Goal: Task Accomplishment & Management: Use online tool/utility

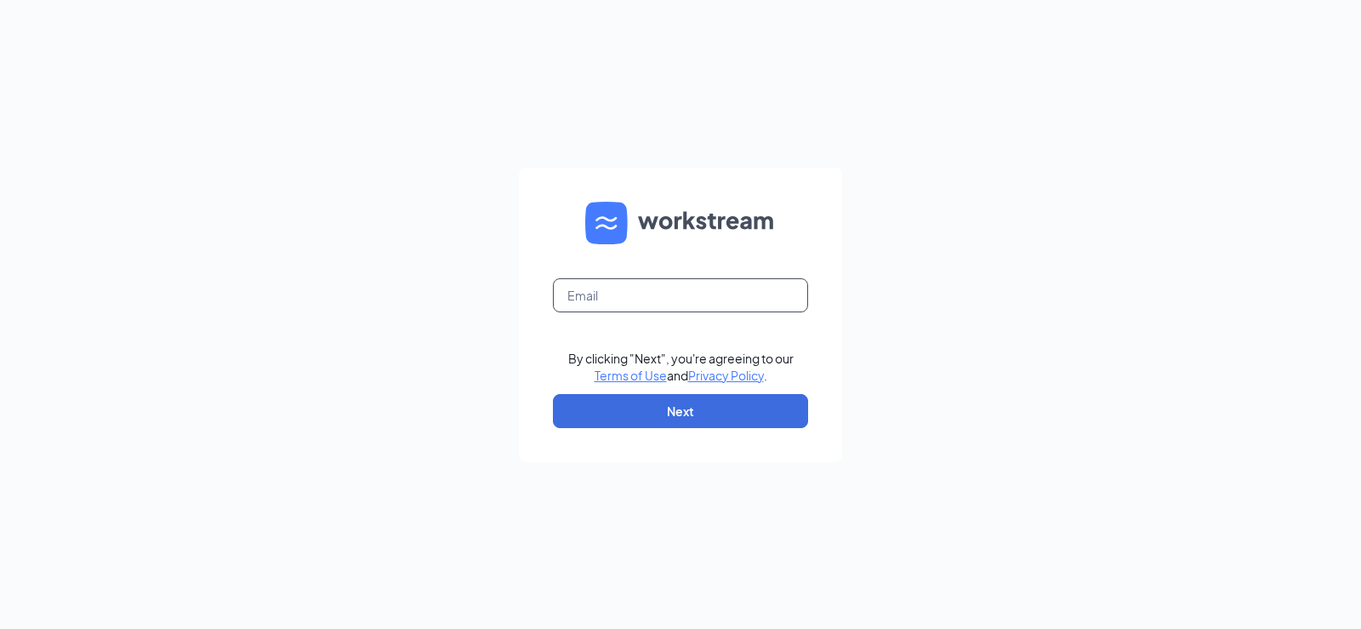
click at [638, 295] on input "text" at bounding box center [680, 295] width 255 height 34
type input "pboger@cbmenterprises.us"
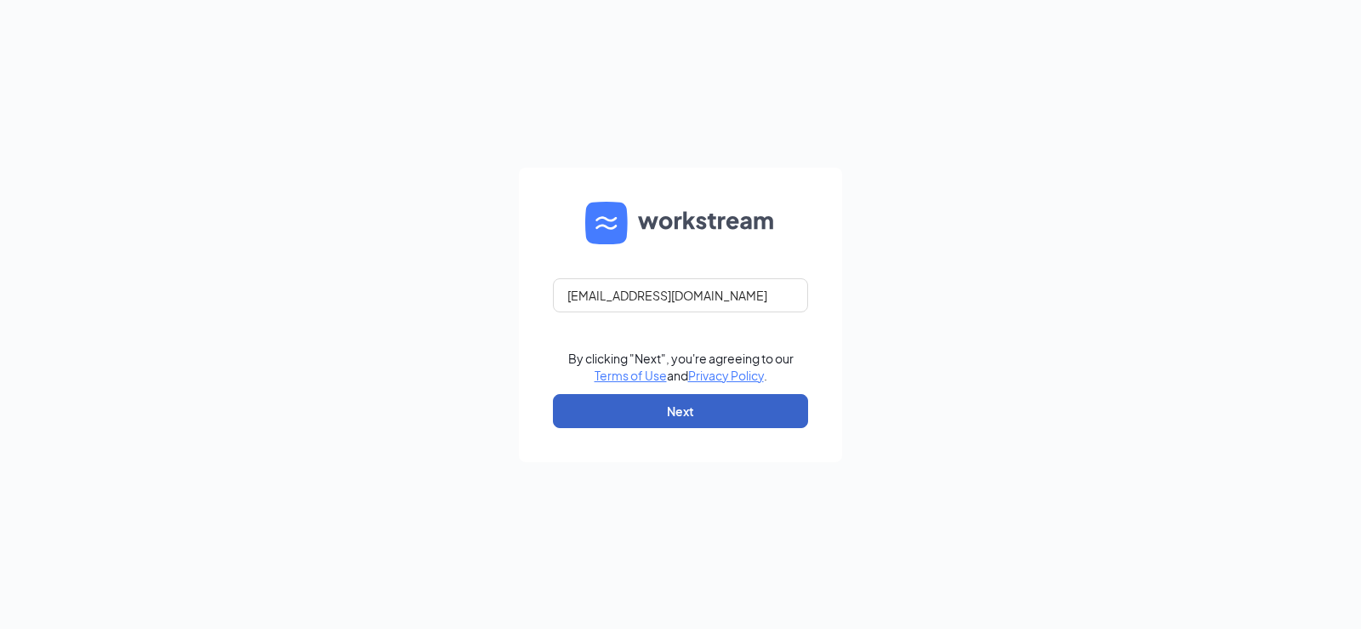
click at [680, 411] on button "Next" at bounding box center [680, 411] width 255 height 34
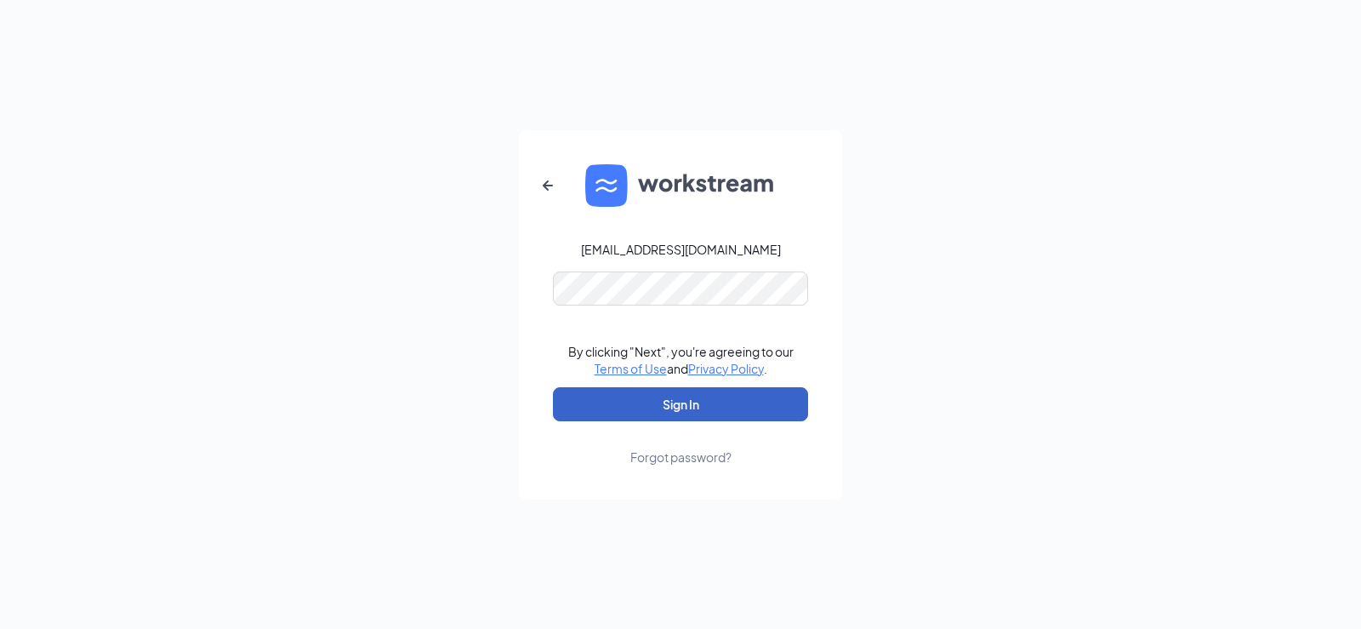
click at [674, 404] on button "Sign In" at bounding box center [680, 404] width 255 height 34
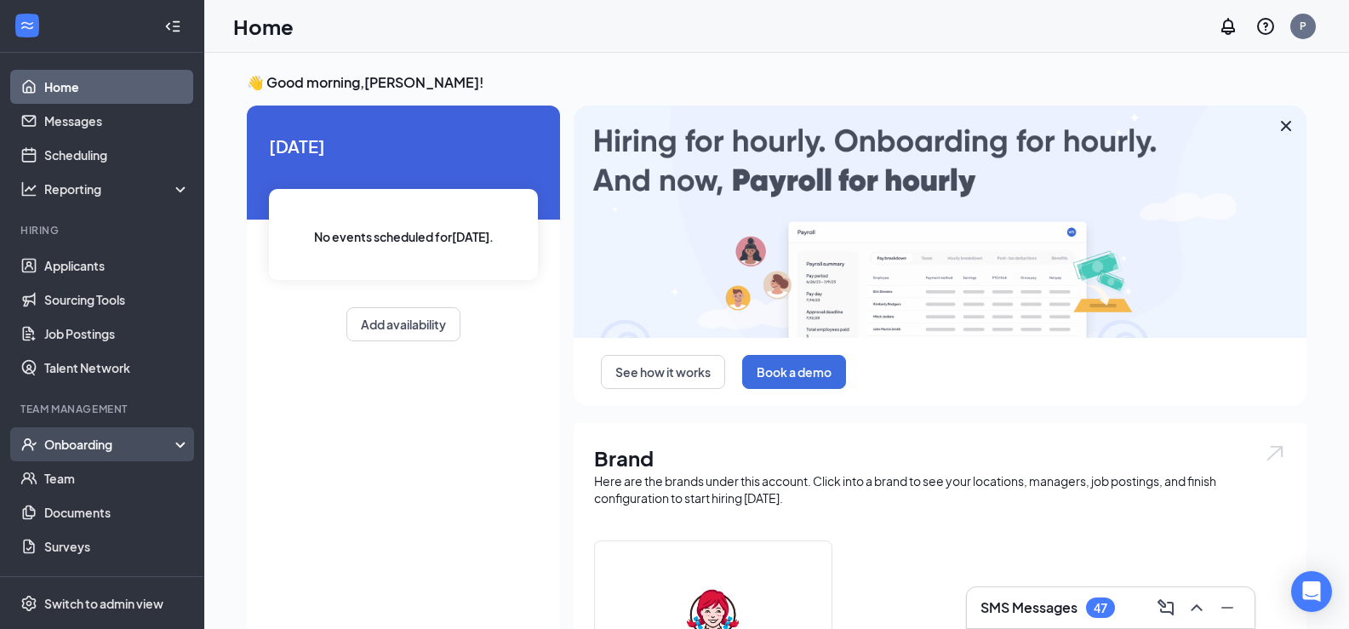
click at [81, 448] on div "Onboarding" at bounding box center [109, 444] width 131 height 17
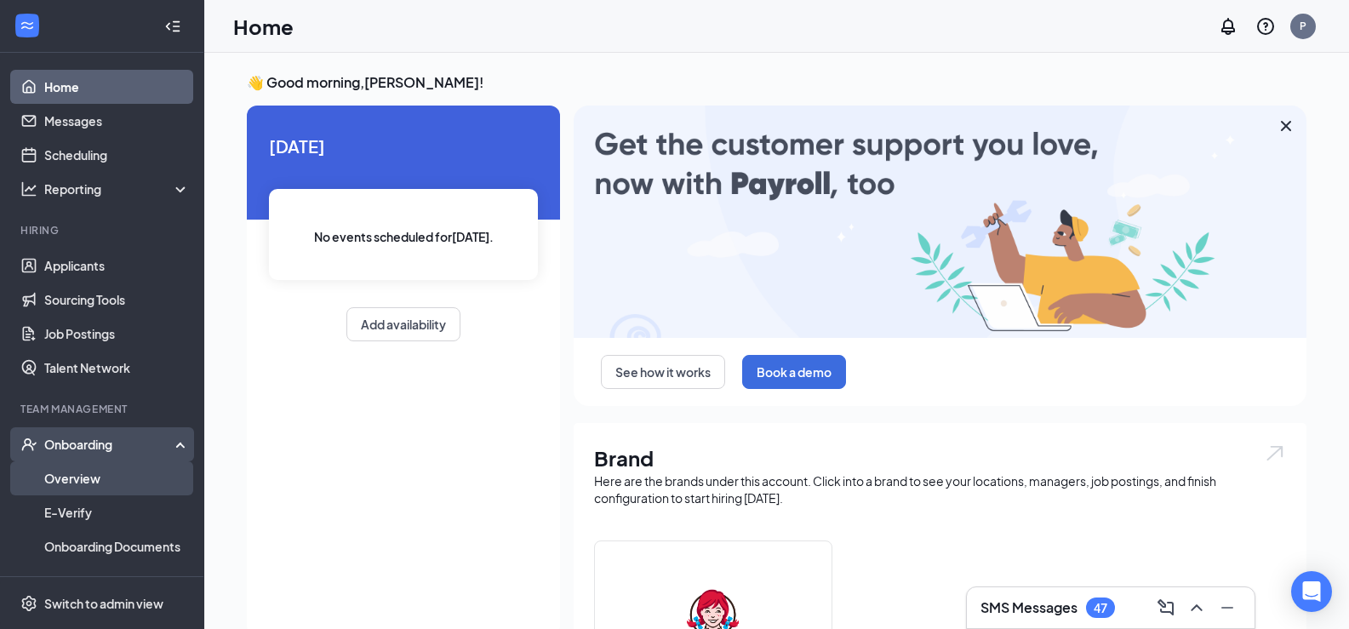
click at [75, 475] on link "Overview" at bounding box center [116, 478] width 145 height 34
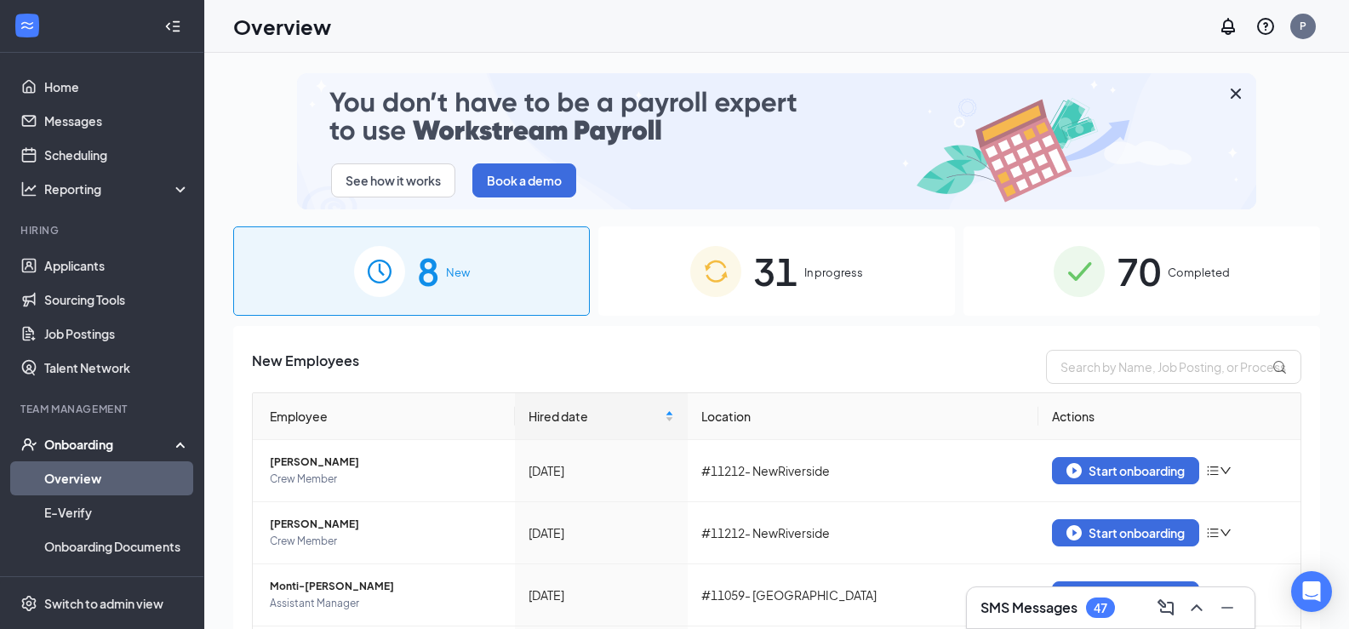
click at [795, 260] on div "31 In progress" at bounding box center [776, 270] width 357 height 89
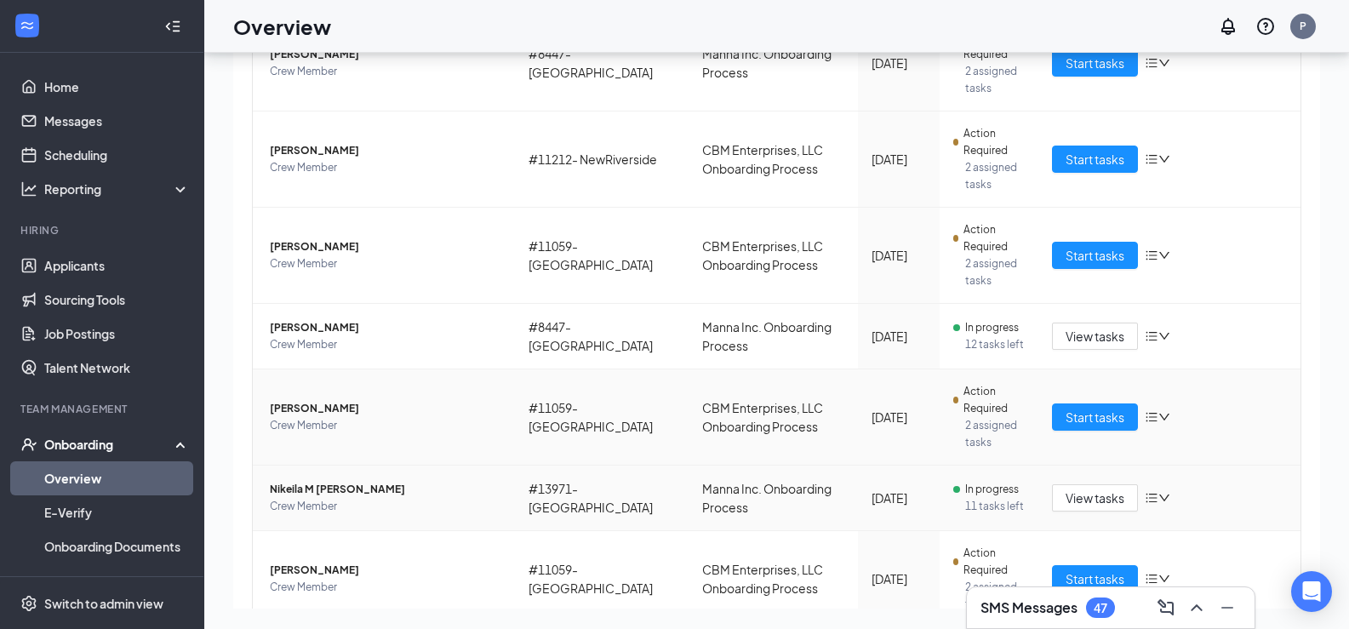
scroll to position [758, 0]
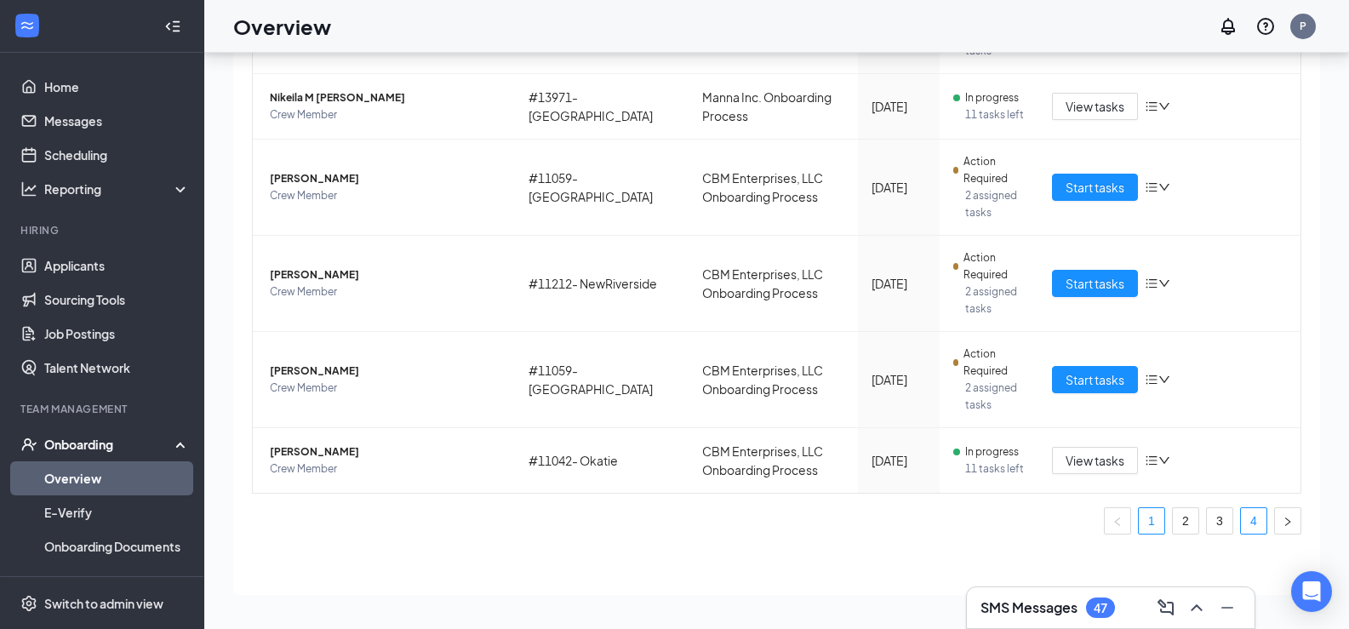
click at [1241, 514] on link "4" at bounding box center [1254, 521] width 26 height 26
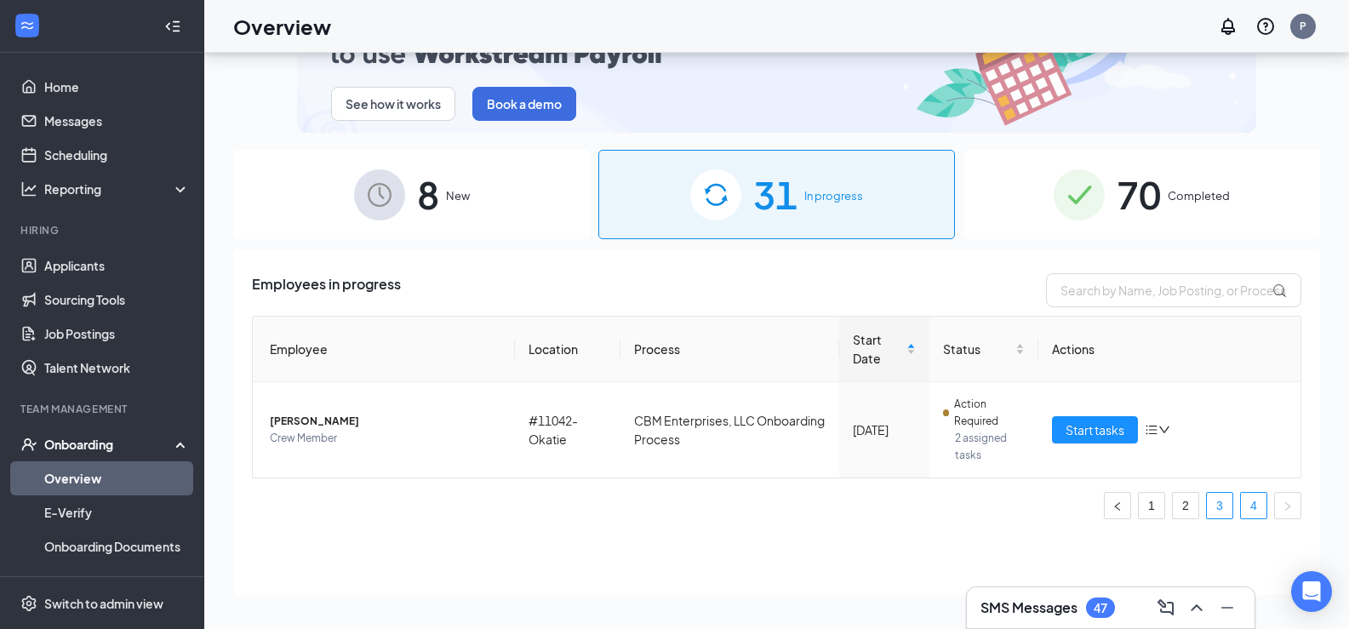
click at [1231, 503] on link "3" at bounding box center [1219, 506] width 26 height 26
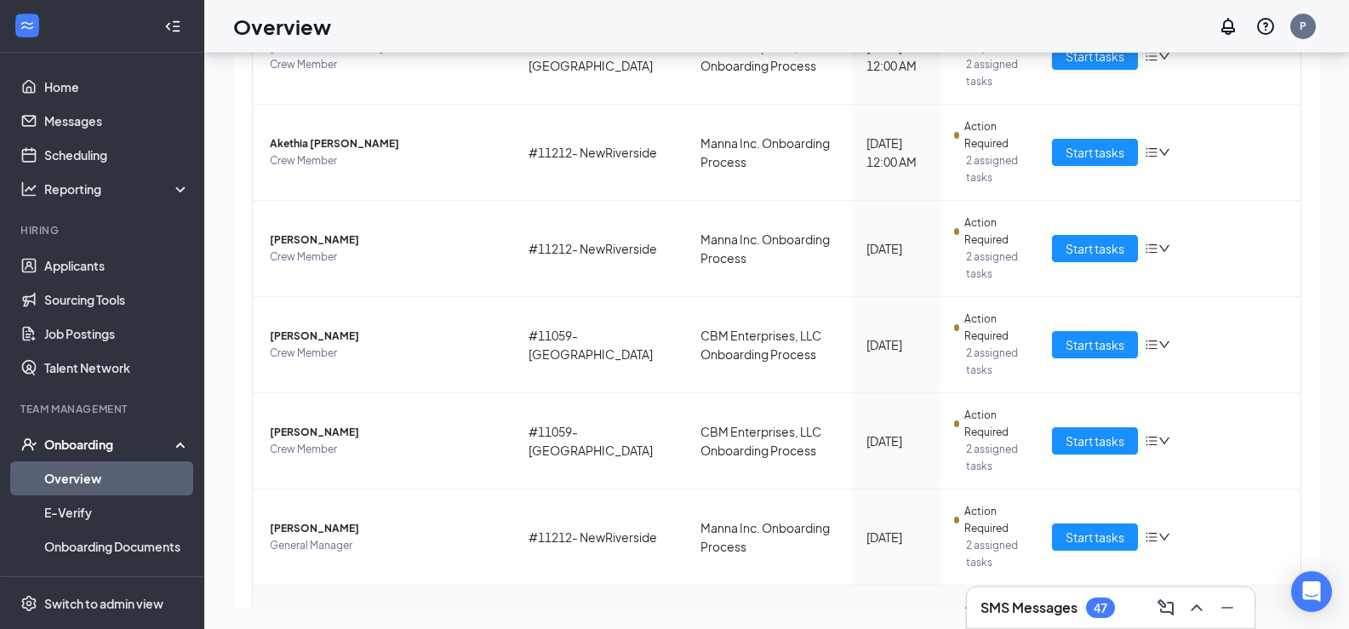
scroll to position [850, 0]
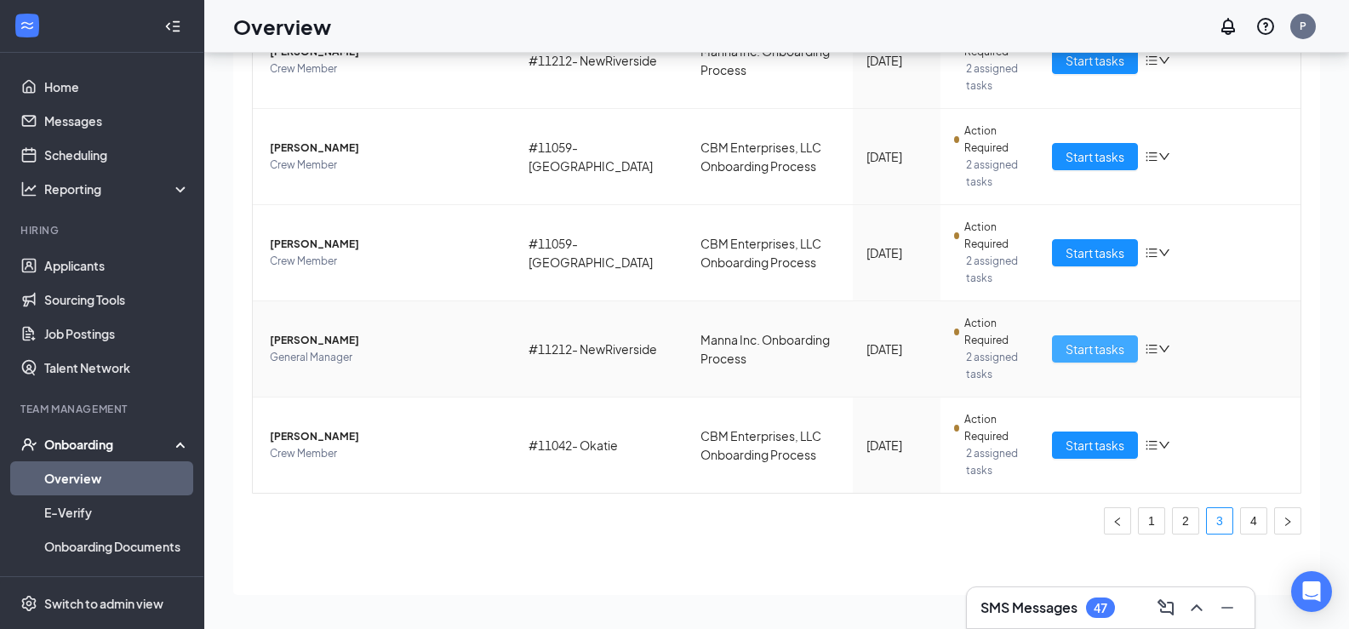
click at [1090, 342] on span "Start tasks" at bounding box center [1094, 348] width 59 height 19
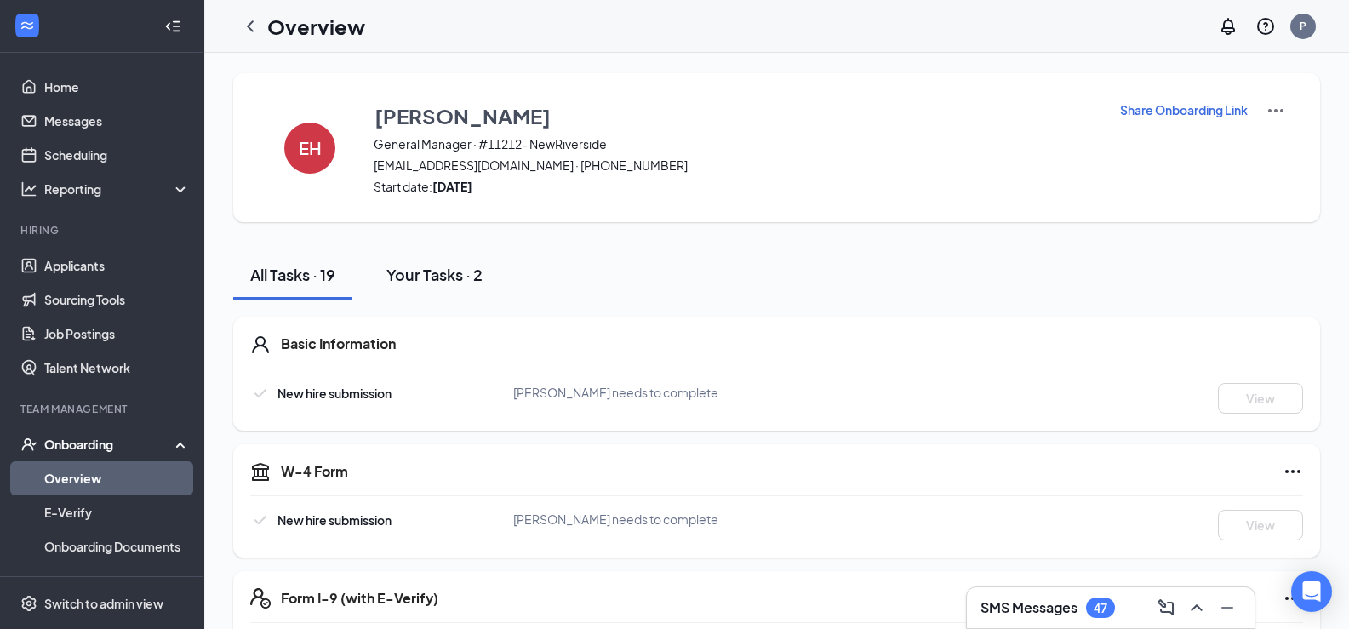
click at [422, 270] on div "Your Tasks · 2" at bounding box center [434, 274] width 96 height 21
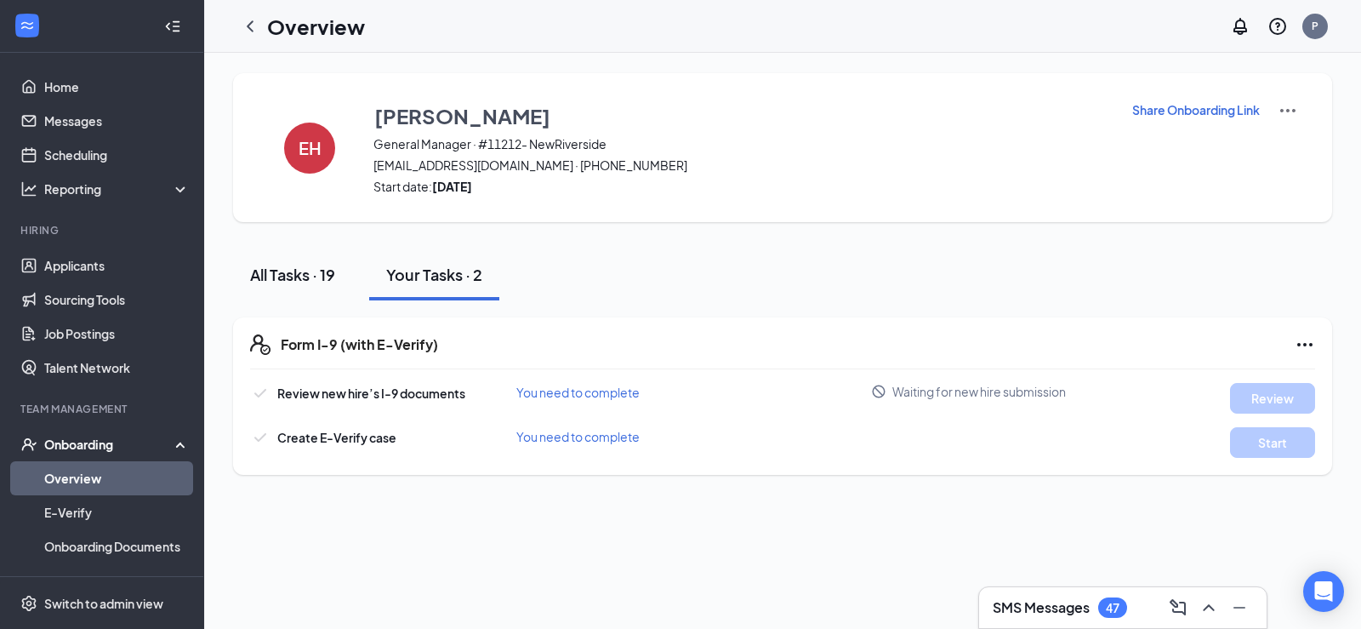
click at [294, 272] on div "All Tasks · 19" at bounding box center [292, 274] width 85 height 21
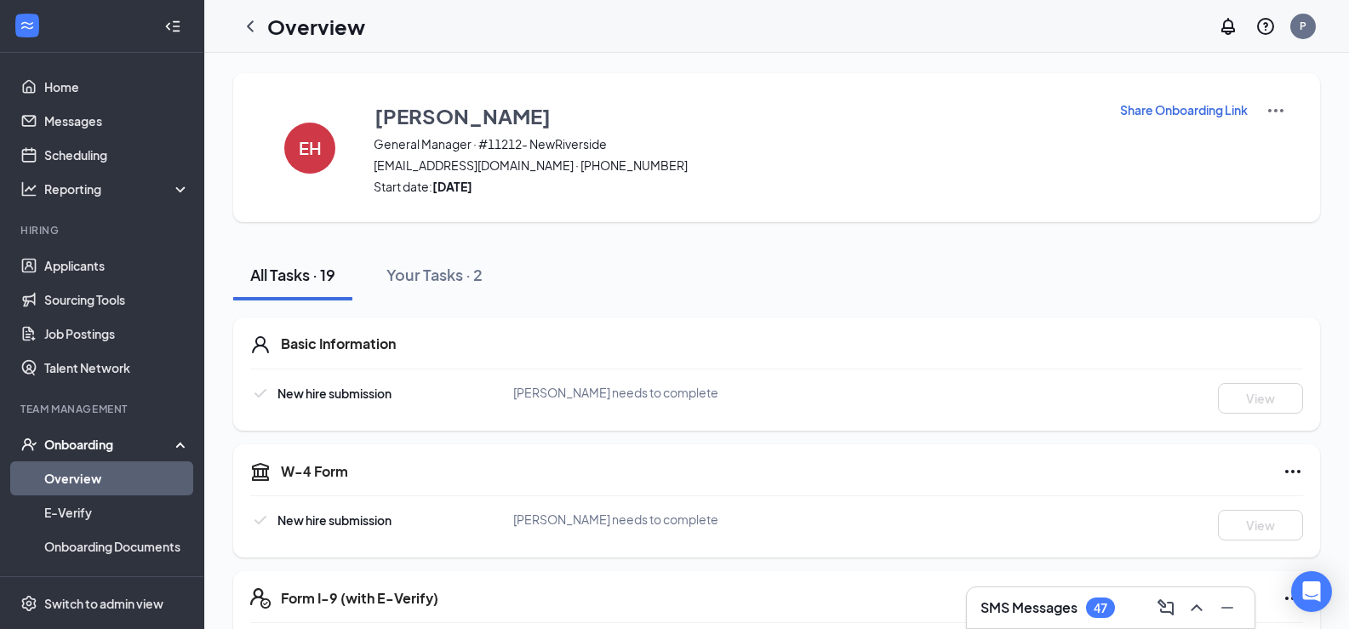
click at [85, 479] on link "Overview" at bounding box center [116, 478] width 145 height 34
